Goal: Transaction & Acquisition: Book appointment/travel/reservation

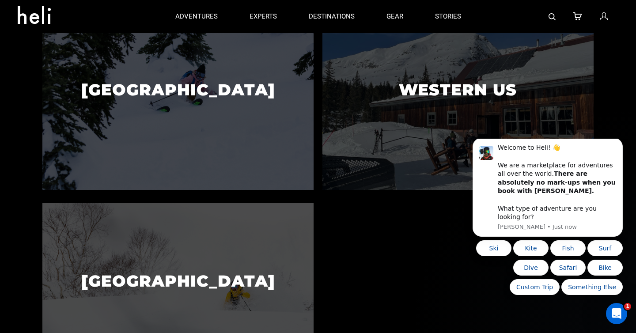
scroll to position [296, 0]
click at [620, 143] on icon "Dismiss notification" at bounding box center [619, 140] width 5 height 5
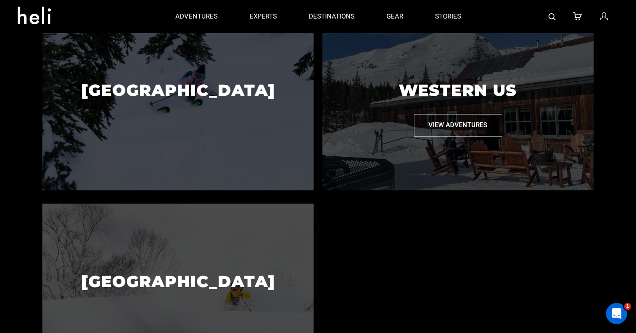
click at [467, 127] on button "View Adventures" at bounding box center [458, 125] width 88 height 23
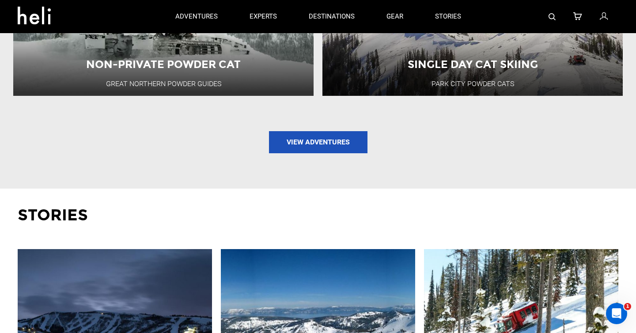
scroll to position [950, 0]
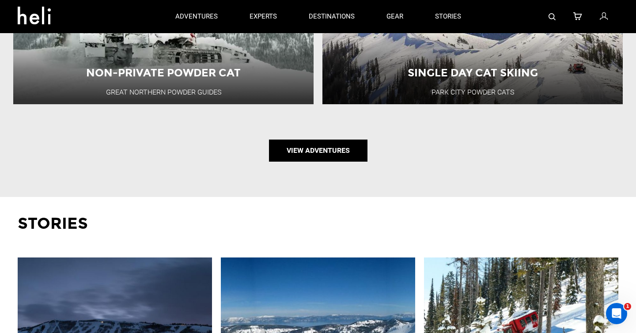
click at [338, 143] on link "View Adventures" at bounding box center [318, 150] width 98 height 22
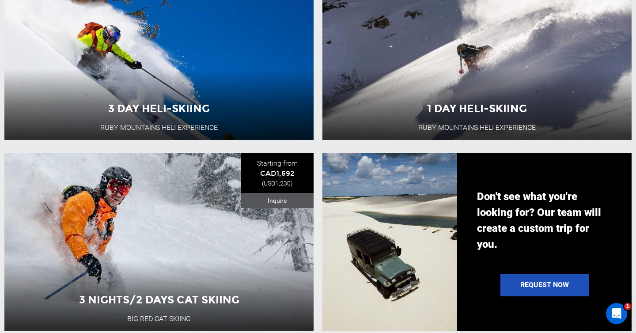
scroll to position [672, 0]
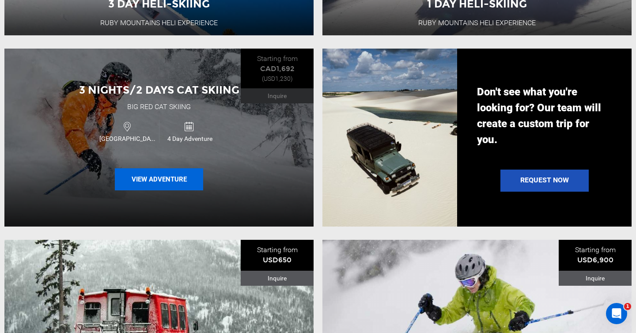
click at [143, 181] on button "View Adventure" at bounding box center [159, 179] width 88 height 22
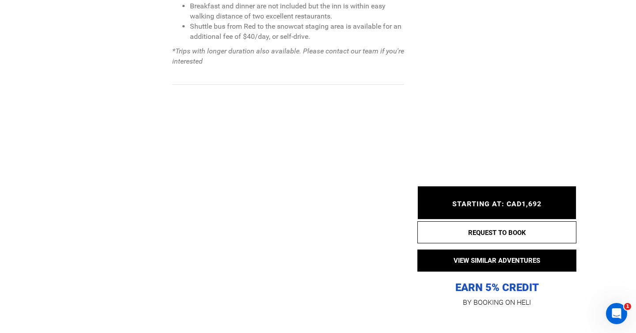
scroll to position [893, 0]
